Goal: Check status: Check status

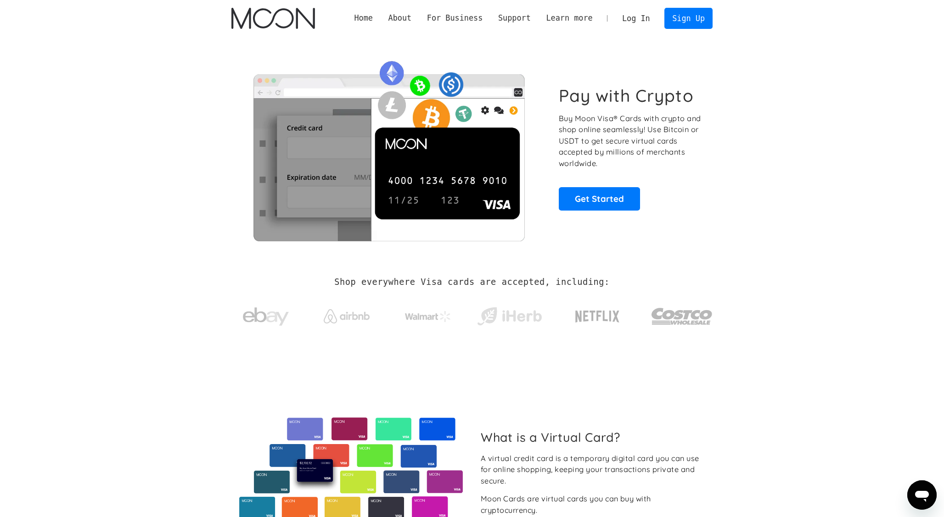
click at [628, 28] on link "Log In" at bounding box center [635, 18] width 43 height 20
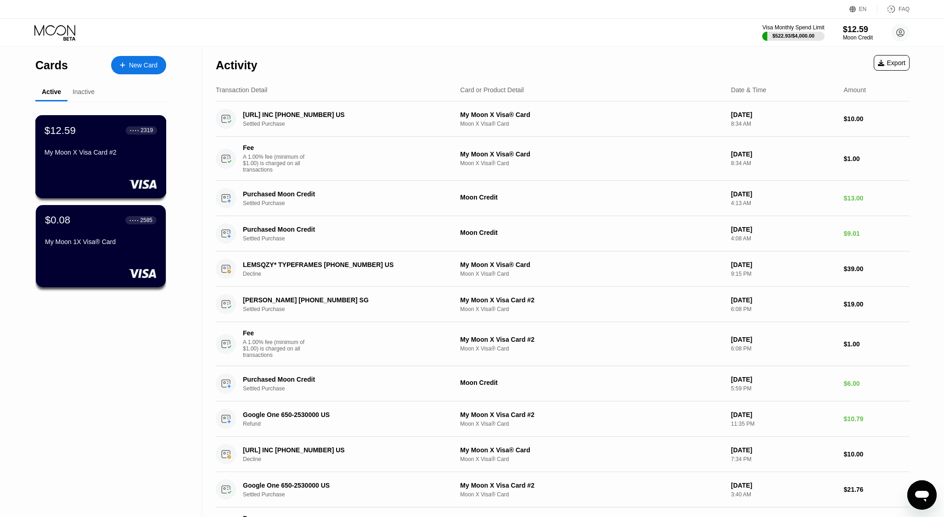
click at [129, 141] on div "$12.59 ● ● ● ● 2319 My Moon X Visa Card #2" at bounding box center [101, 141] width 112 height 35
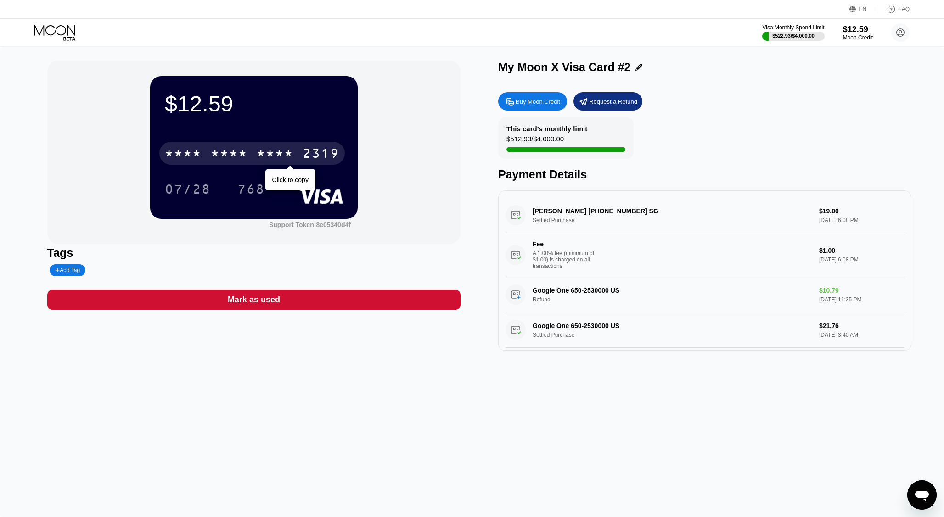
click at [319, 148] on div "2319" at bounding box center [320, 154] width 37 height 15
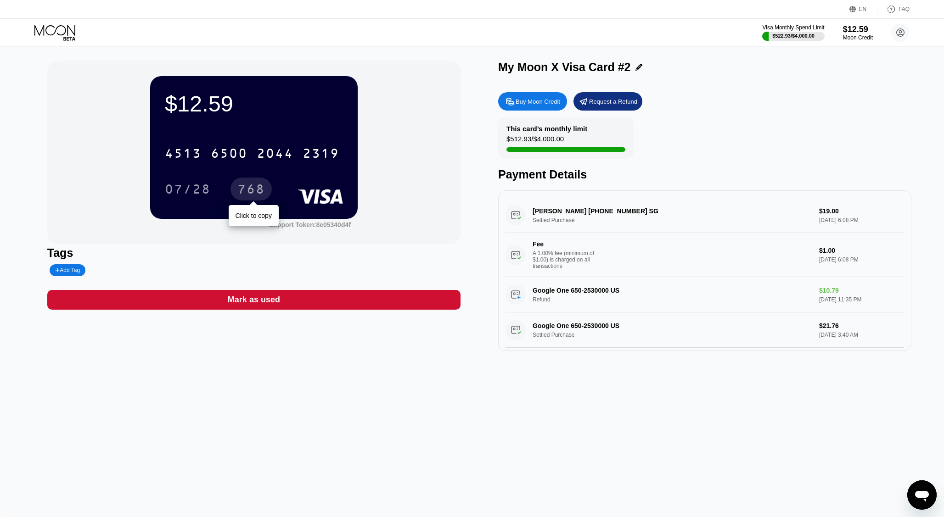
click at [258, 182] on div "768" at bounding box center [250, 189] width 41 height 23
click at [850, 26] on div "$12.59" at bounding box center [857, 29] width 31 height 10
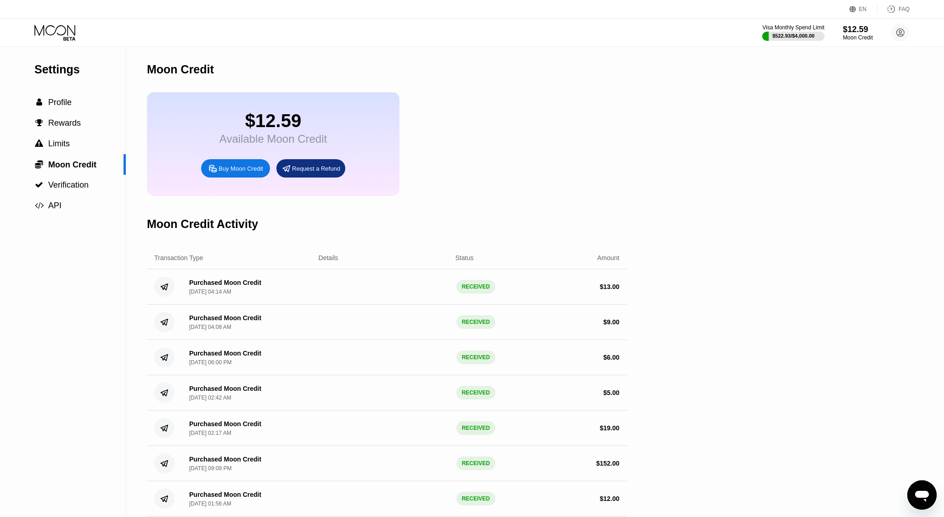
click at [470, 286] on div "RECEIVED" at bounding box center [475, 287] width 39 height 14
click at [56, 34] on icon at bounding box center [55, 33] width 43 height 16
